Goal: Navigation & Orientation: Find specific page/section

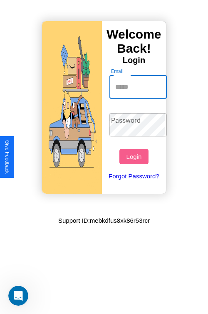
click at [139, 87] on input "Email" at bounding box center [138, 87] width 58 height 23
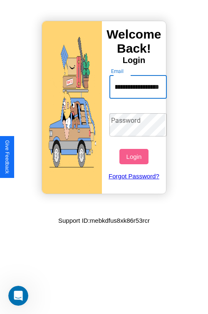
scroll to position [0, 32]
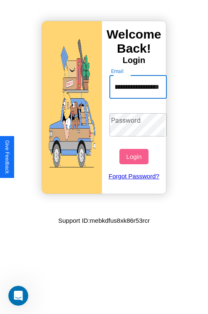
type input "**********"
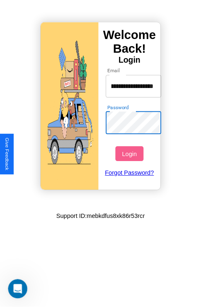
scroll to position [0, 0]
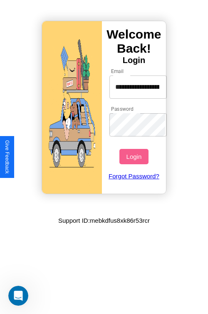
click at [135, 157] on button "Login" at bounding box center [133, 156] width 29 height 15
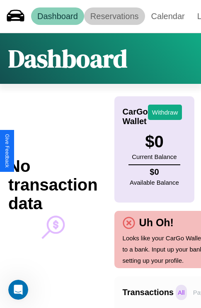
click at [115, 16] on link "Reservations" at bounding box center [114, 15] width 61 height 17
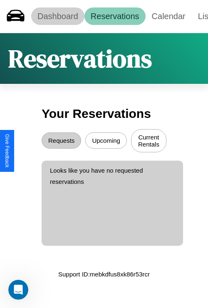
click at [57, 16] on link "Dashboard" at bounding box center [57, 15] width 53 height 17
